Goal: Download file/media

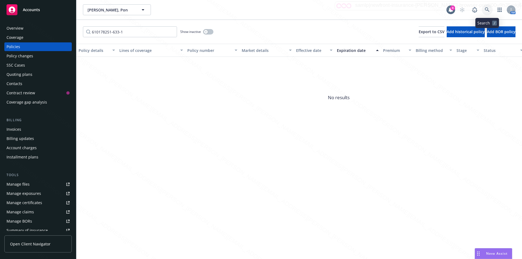
click at [485, 8] on icon at bounding box center [487, 9] width 5 height 5
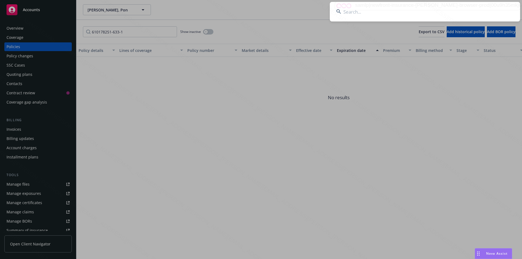
drag, startPoint x: 420, startPoint y: 14, endPoint x: 413, endPoint y: 20, distance: 9.5
click at [420, 14] on input at bounding box center [425, 12] width 190 height 20
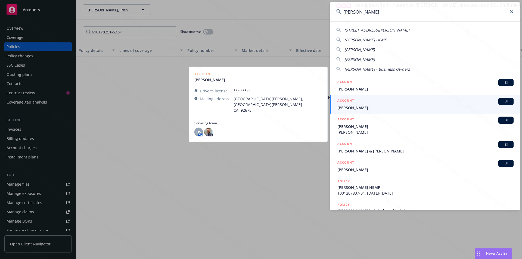
type input "[PERSON_NAME]"
click at [368, 106] on span "[PERSON_NAME]" at bounding box center [425, 108] width 176 height 6
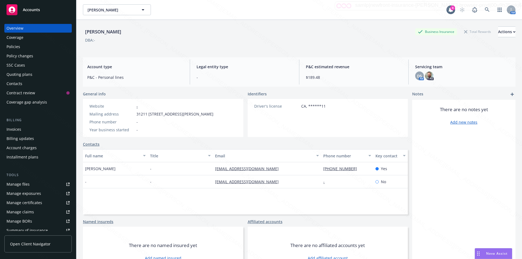
click at [14, 45] on div "Policies" at bounding box center [14, 46] width 14 height 9
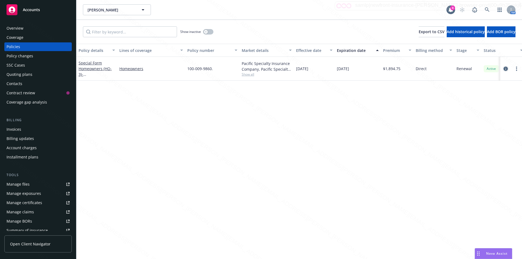
click at [505, 68] on icon "circleInformation" at bounding box center [505, 69] width 4 height 4
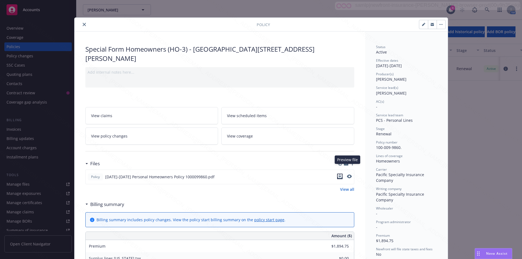
click at [339, 174] on icon "download file" at bounding box center [340, 176] width 4 height 4
click at [83, 24] on icon "close" at bounding box center [84, 24] width 3 height 3
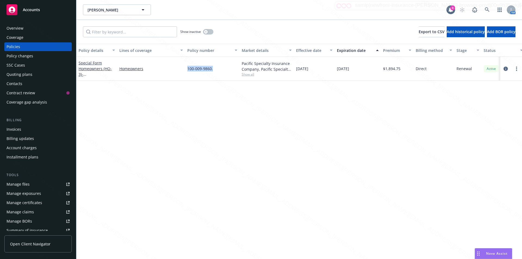
drag, startPoint x: 216, startPoint y: 67, endPoint x: 193, endPoint y: 68, distance: 23.4
click at [186, 69] on div "100-009-9860." at bounding box center [212, 69] width 54 height 24
copy span "100-009-9860."
